Goal: Task Accomplishment & Management: Use online tool/utility

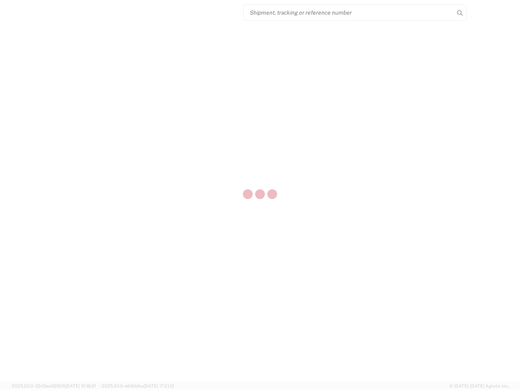
select select "US"
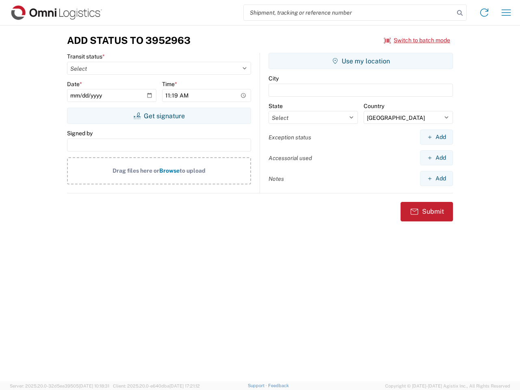
click at [349, 13] on input "search" at bounding box center [349, 12] width 210 height 15
click at [460, 13] on icon at bounding box center [459, 12] width 11 height 11
click at [484, 13] on icon at bounding box center [484, 12] width 13 height 13
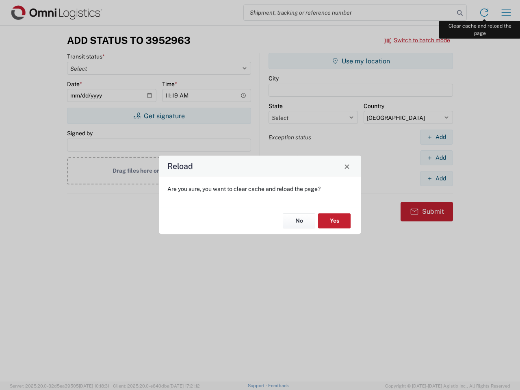
click at [506, 13] on div "Reload Are you sure, you want to clear cache and reload the page? No Yes" at bounding box center [260, 195] width 520 height 390
click at [417, 40] on div "Reload Are you sure, you want to clear cache and reload the page? No Yes" at bounding box center [260, 195] width 520 height 390
click at [159, 116] on div "Reload Are you sure, you want to clear cache and reload the page? No Yes" at bounding box center [260, 195] width 520 height 390
click at [361, 61] on div "Reload Are you sure, you want to clear cache and reload the page? No Yes" at bounding box center [260, 195] width 520 height 390
click at [436, 137] on div "Reload Are you sure, you want to clear cache and reload the page? No Yes" at bounding box center [260, 195] width 520 height 390
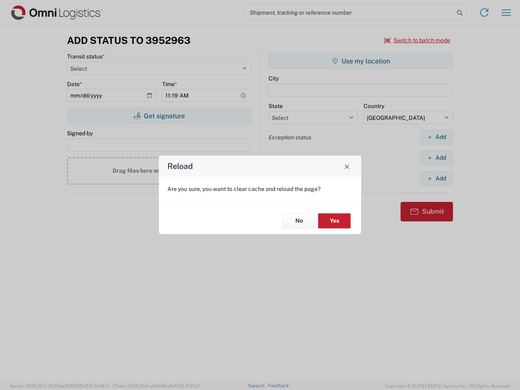
click at [436, 158] on div "Reload Are you sure, you want to clear cache and reload the page? No Yes" at bounding box center [260, 195] width 520 height 390
click at [436, 178] on div "Reload Are you sure, you want to clear cache and reload the page? No Yes" at bounding box center [260, 195] width 520 height 390
